Goal: Navigation & Orientation: Find specific page/section

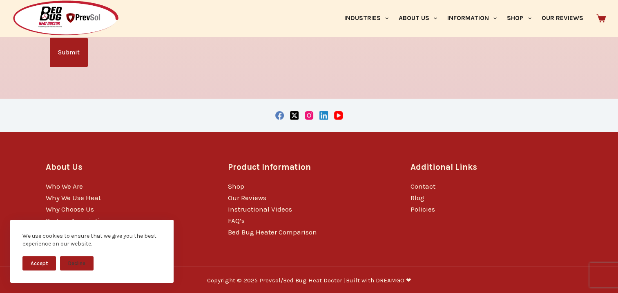
scroll to position [1656, 0]
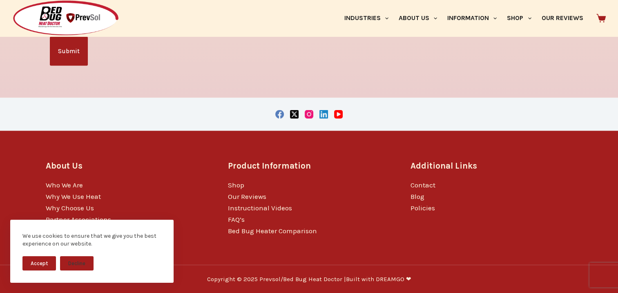
click at [36, 260] on button "Accept" at bounding box center [39, 263] width 34 height 14
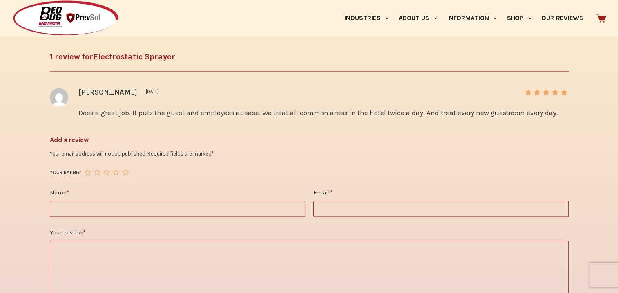
scroll to position [1288, 0]
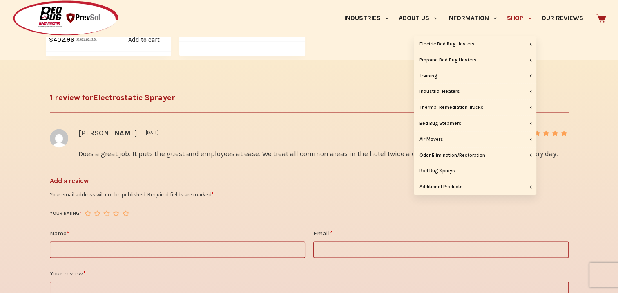
click at [517, 17] on link "Shop" at bounding box center [519, 18] width 34 height 36
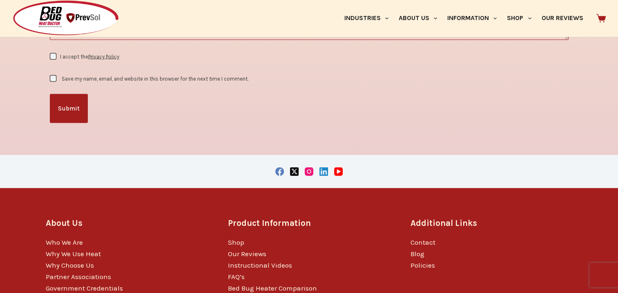
scroll to position [1656, 0]
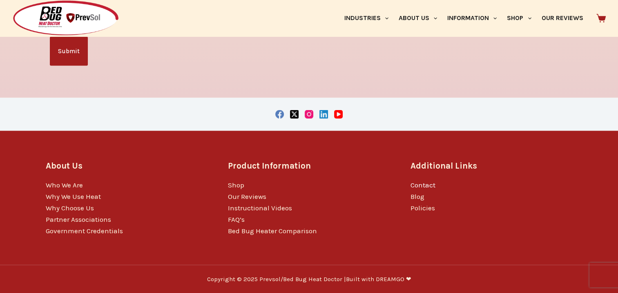
click at [427, 183] on link "Contact" at bounding box center [423, 185] width 25 height 8
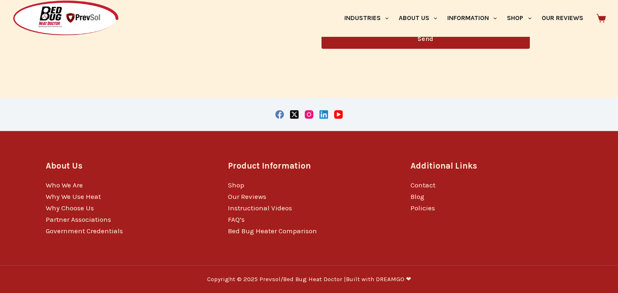
scroll to position [392, 0]
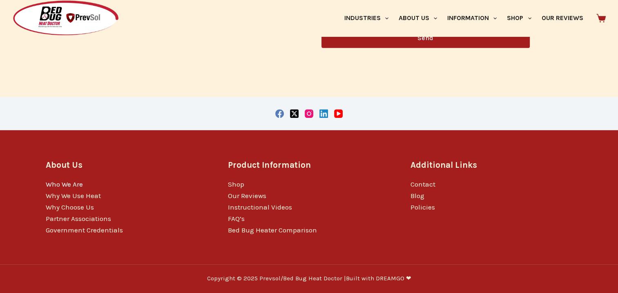
click at [77, 185] on link "Who We Are" at bounding box center [64, 184] width 37 height 8
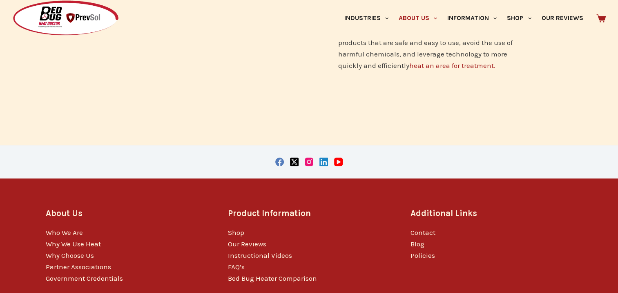
scroll to position [658, 0]
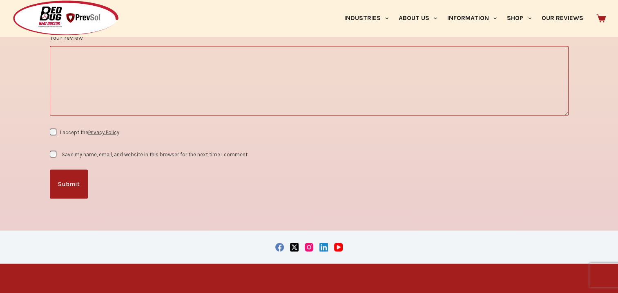
scroll to position [1309, 0]
